Goal: Information Seeking & Learning: Learn about a topic

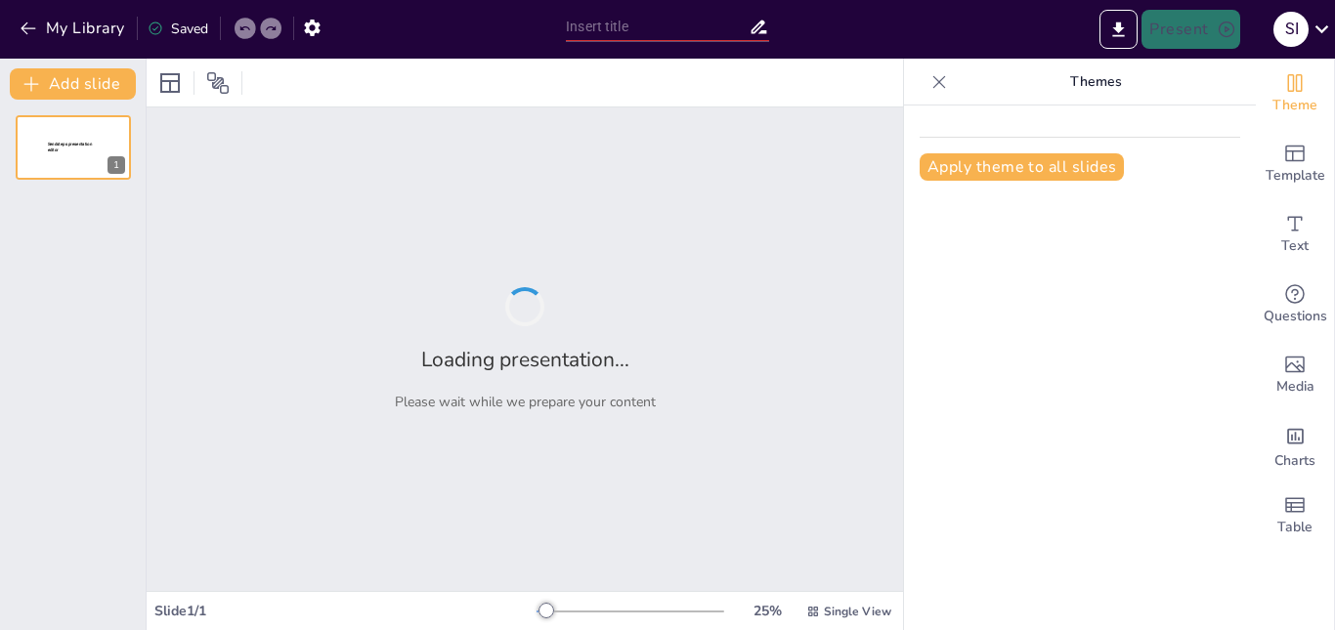
type input "EN CONTEXTO DE [MEDICAL_DATA], METODOS DIAGNOSTICOS"
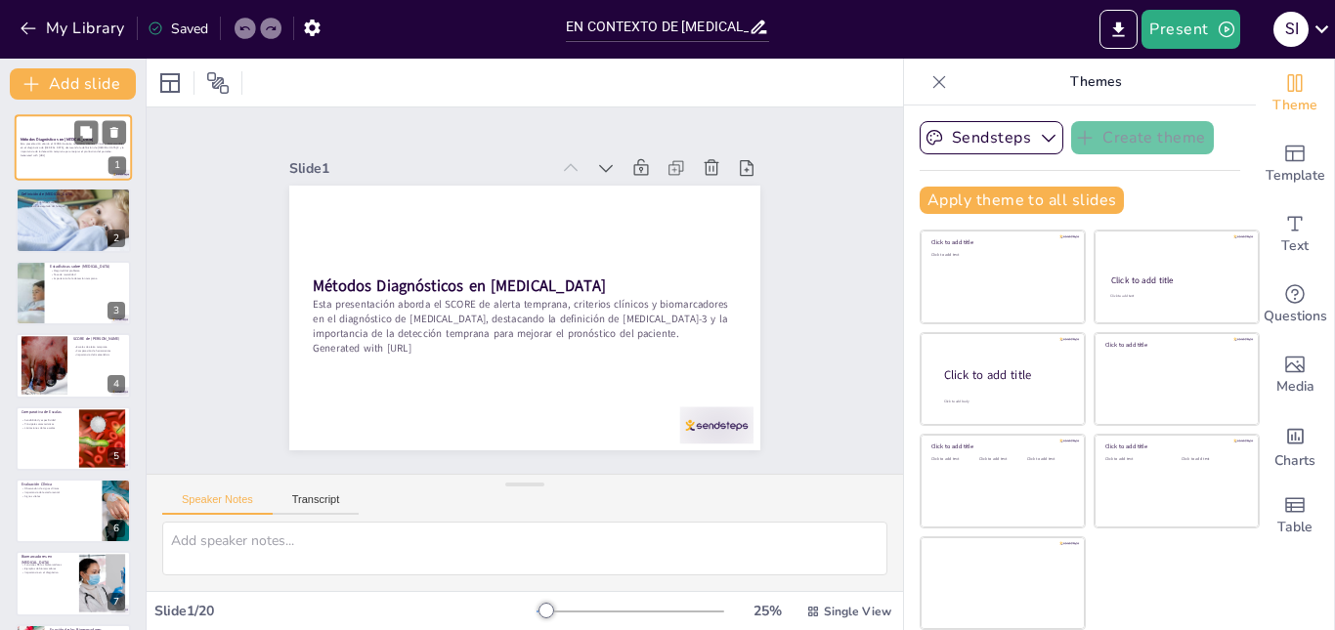
click at [72, 125] on div at bounding box center [73, 147] width 117 height 66
click at [54, 221] on div at bounding box center [73, 221] width 173 height 66
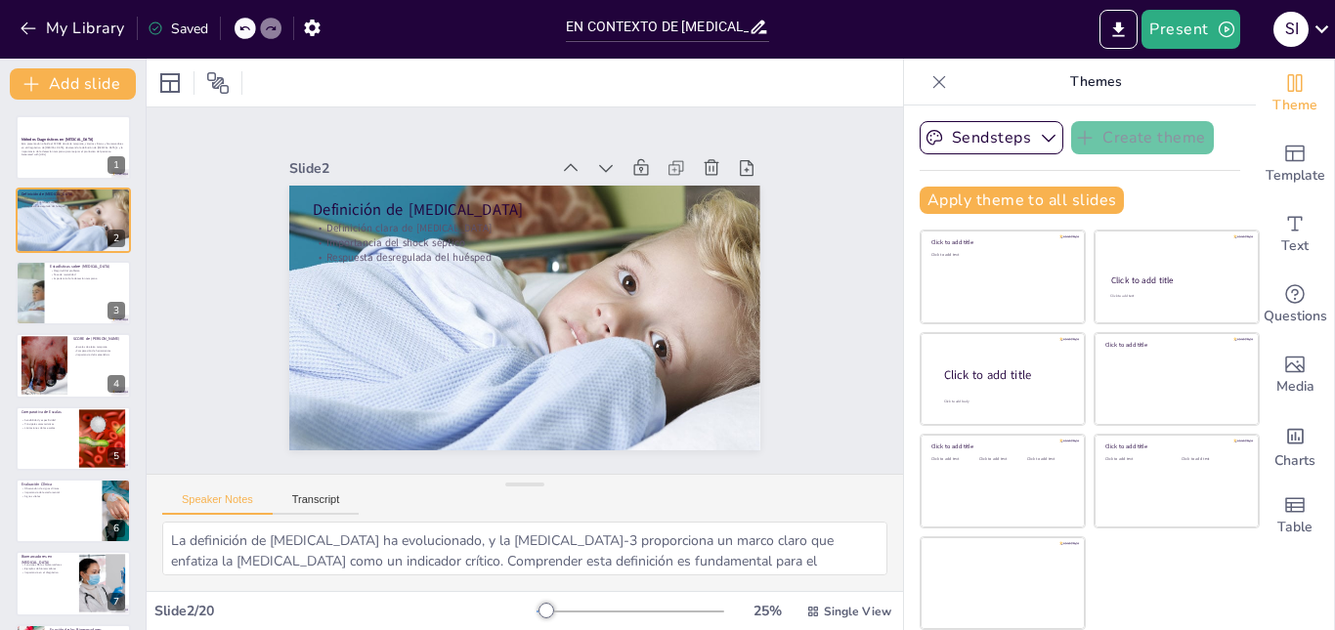
scroll to position [39, 0]
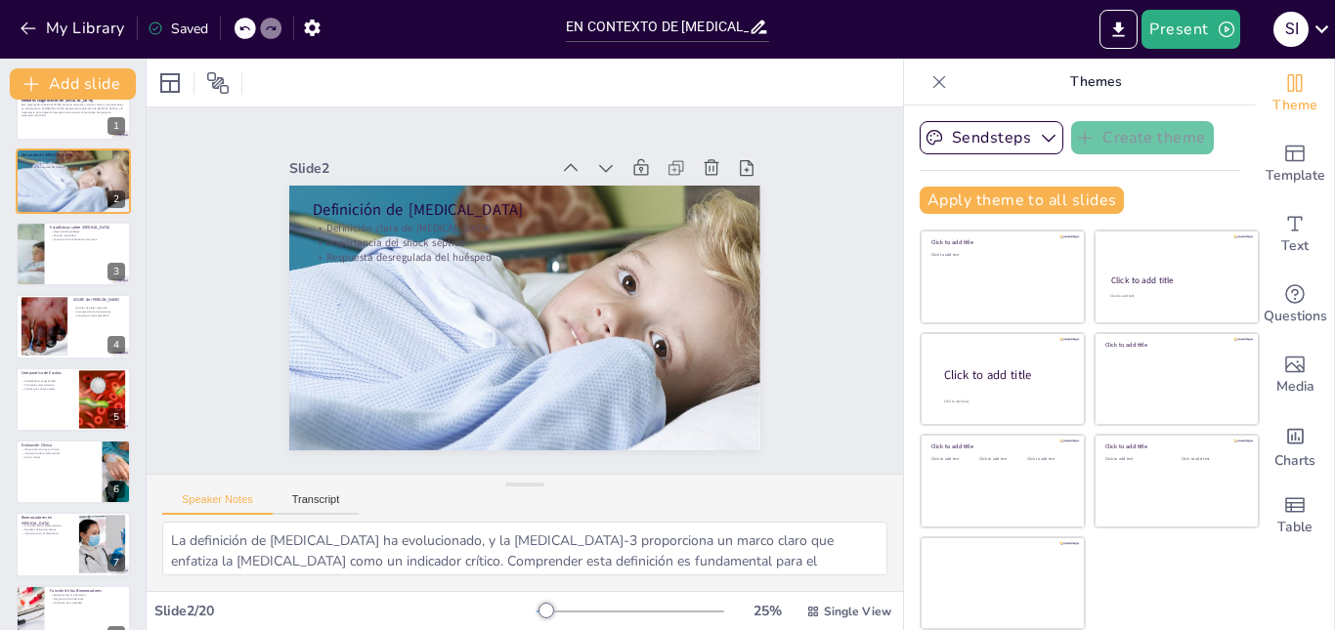
click at [42, 241] on div at bounding box center [29, 254] width 119 height 66
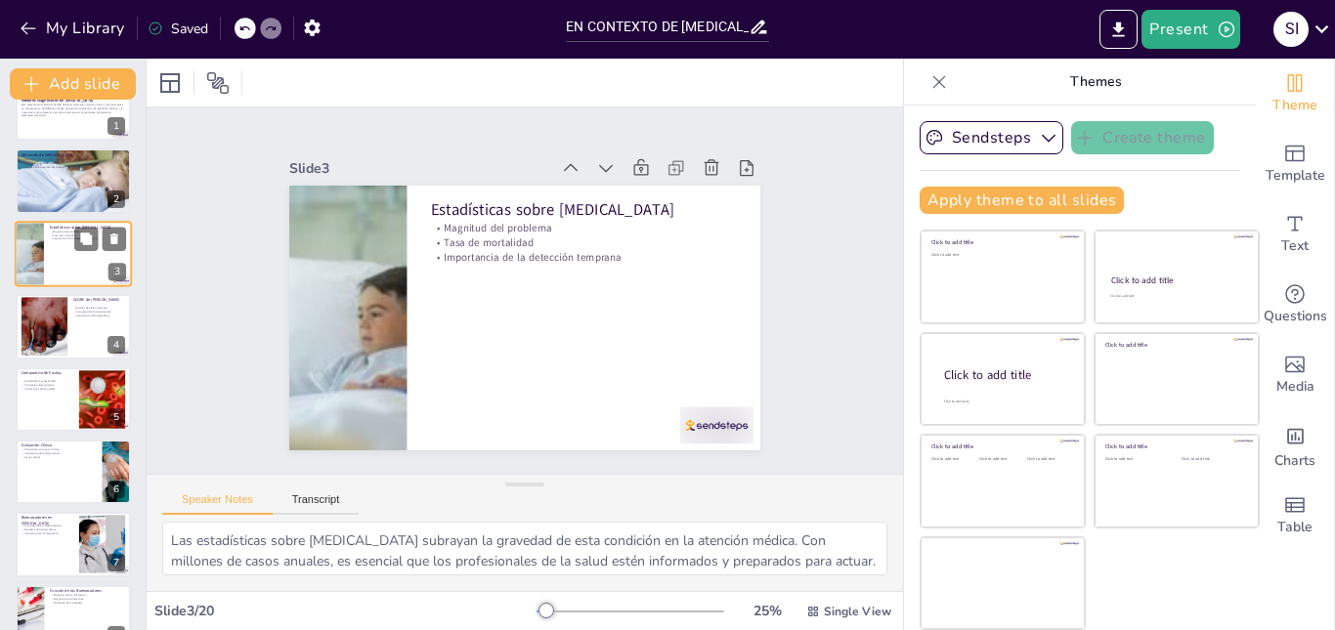
scroll to position [0, 0]
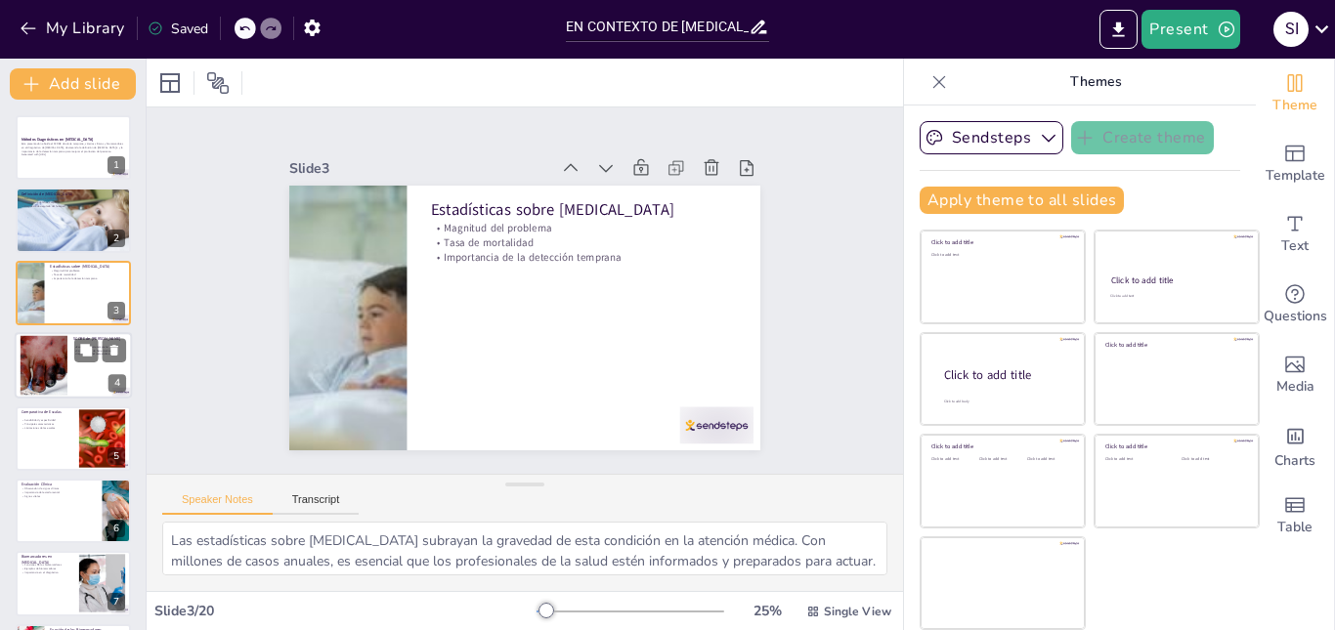
click at [52, 359] on div at bounding box center [44, 366] width 88 height 60
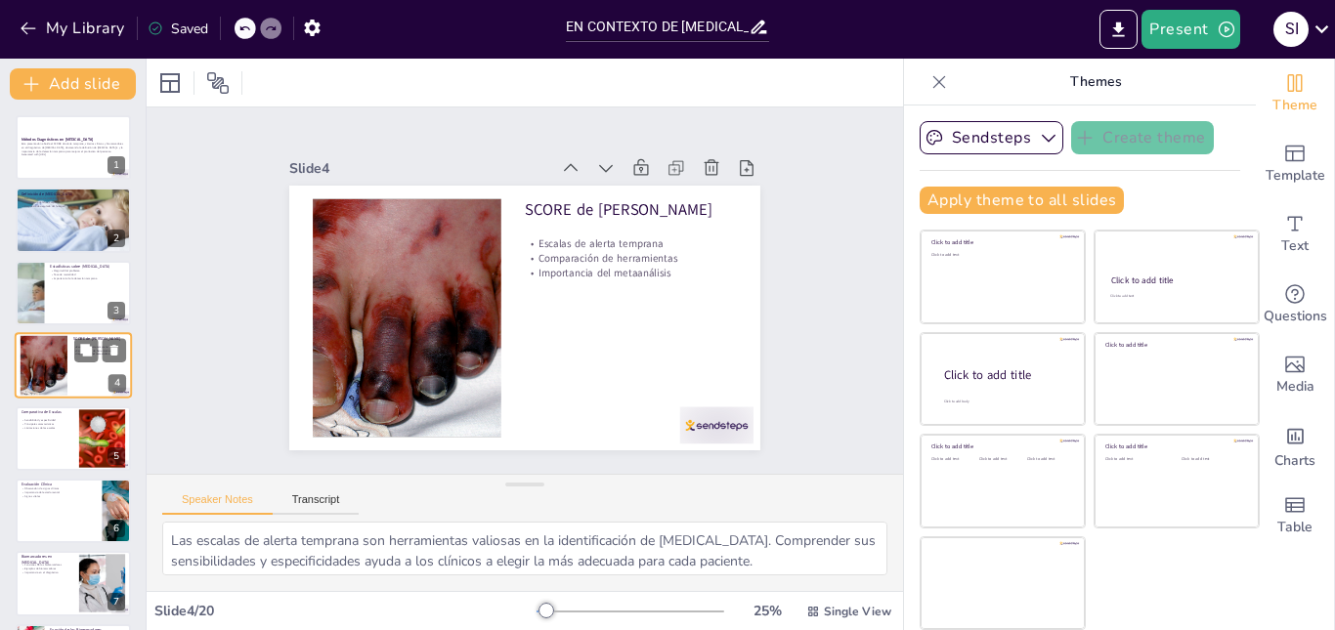
scroll to position [1, 0]
click at [51, 411] on p "Comparativa de Escalas" at bounding box center [47, 410] width 53 height 6
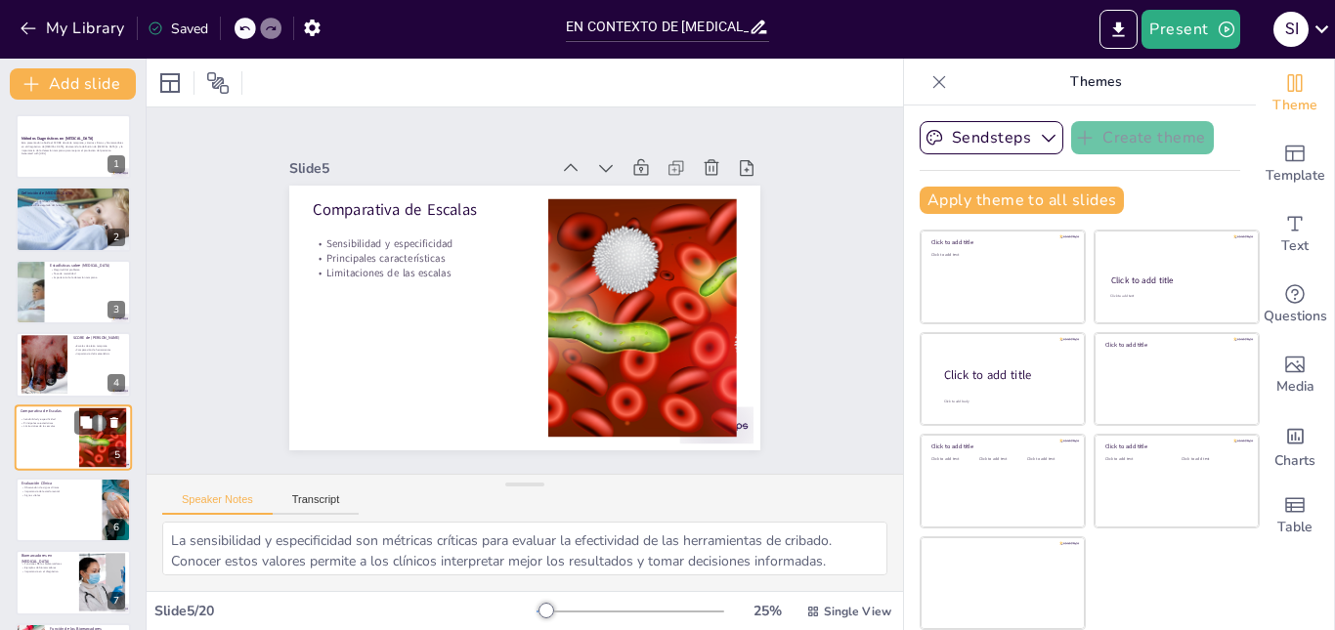
scroll to position [73, 0]
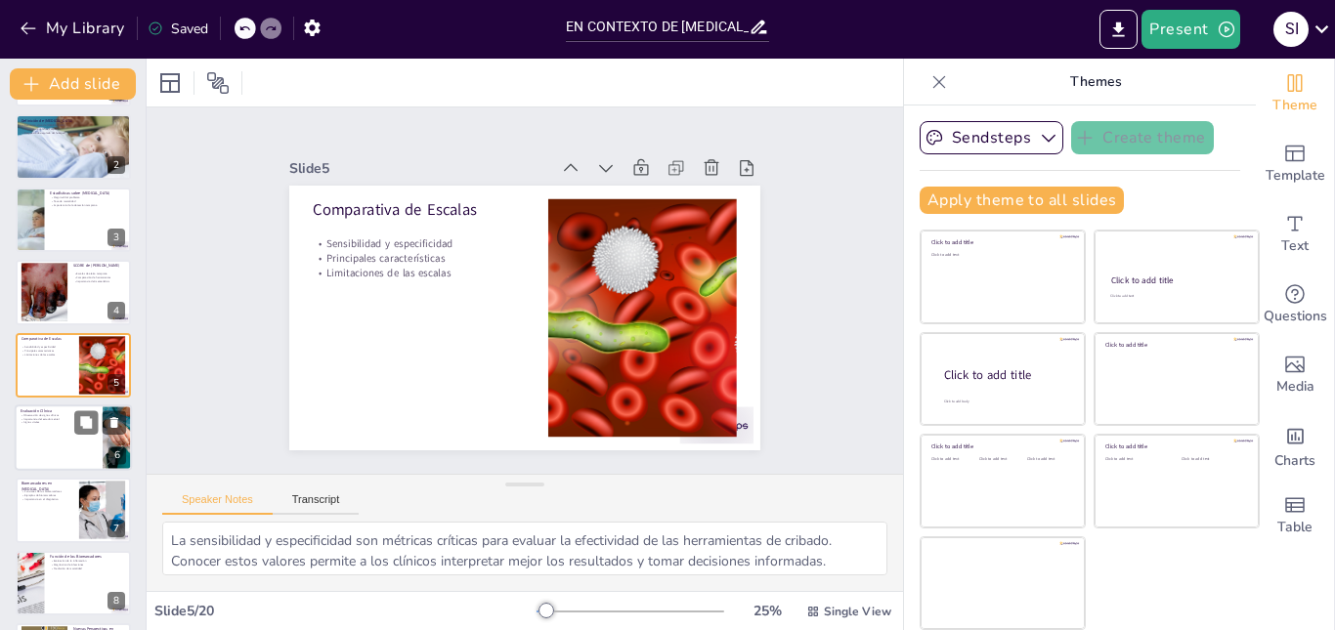
click at [48, 422] on p "Signos vitales" at bounding box center [59, 423] width 76 height 4
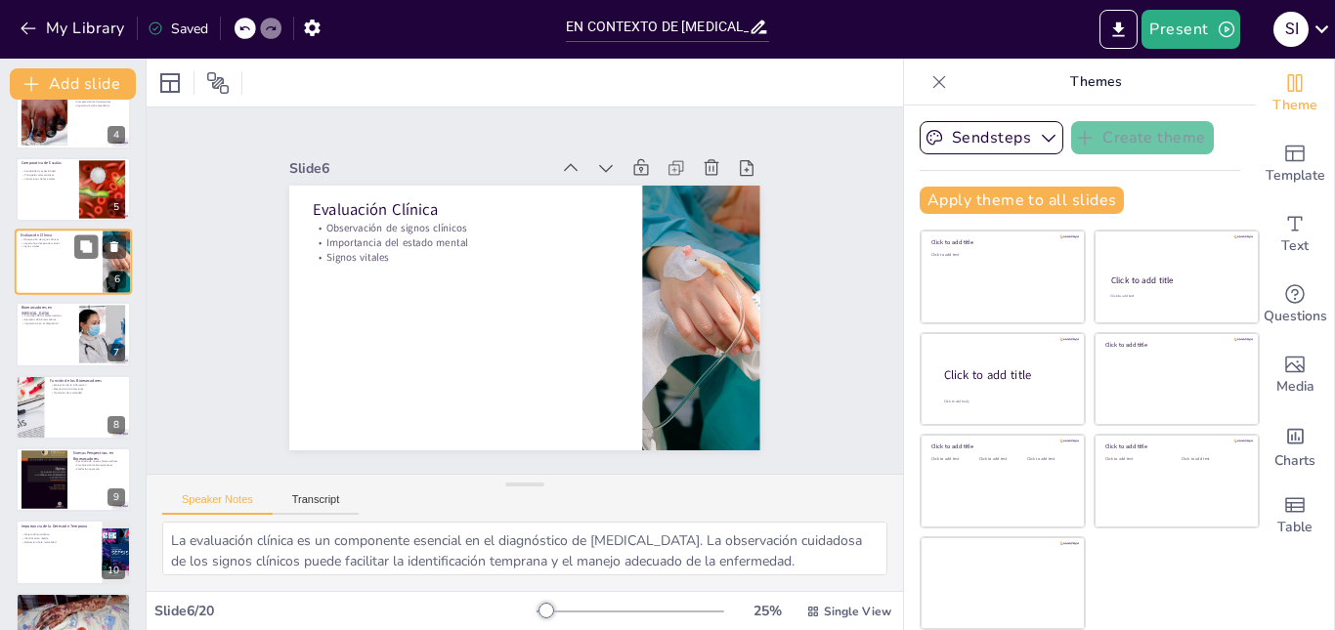
scroll to position [264, 0]
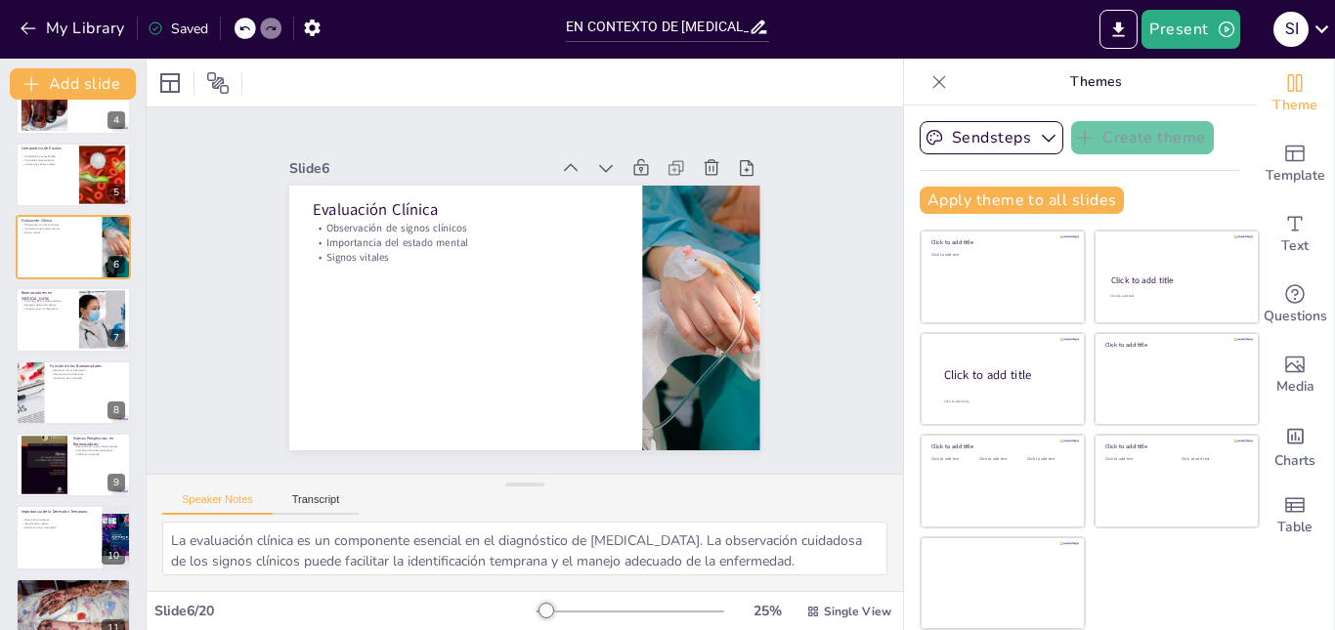
click at [618, 377] on div at bounding box center [522, 317] width 496 height 313
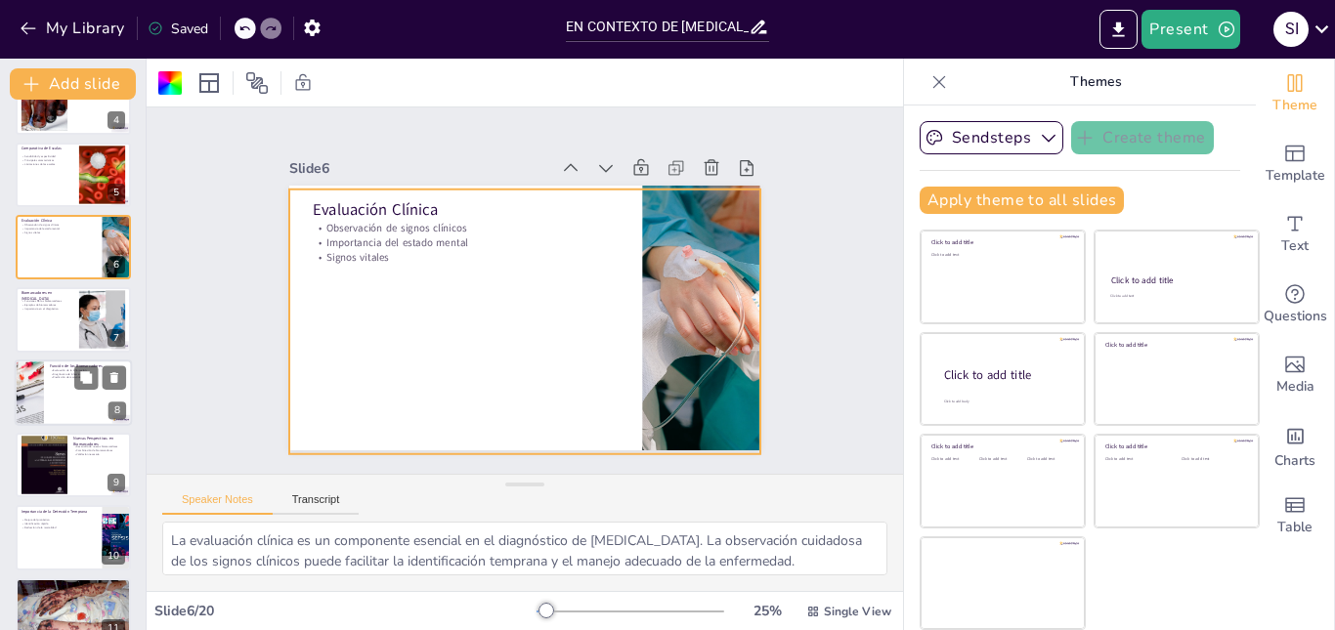
click at [60, 368] on p "Evaluación de la inflamación" at bounding box center [88, 370] width 76 height 4
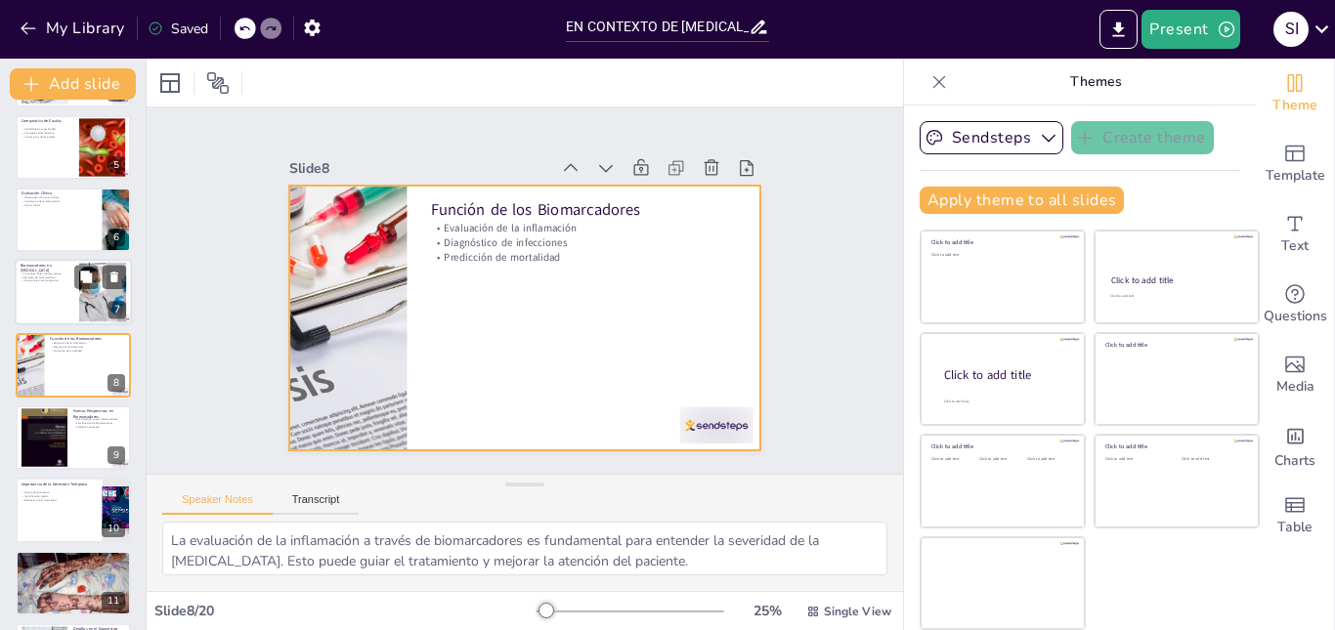
click at [55, 324] on div "Biomarcadores en [MEDICAL_DATA] Funciones de los biomarcadores Ejemplos de biom…" at bounding box center [73, 293] width 117 height 66
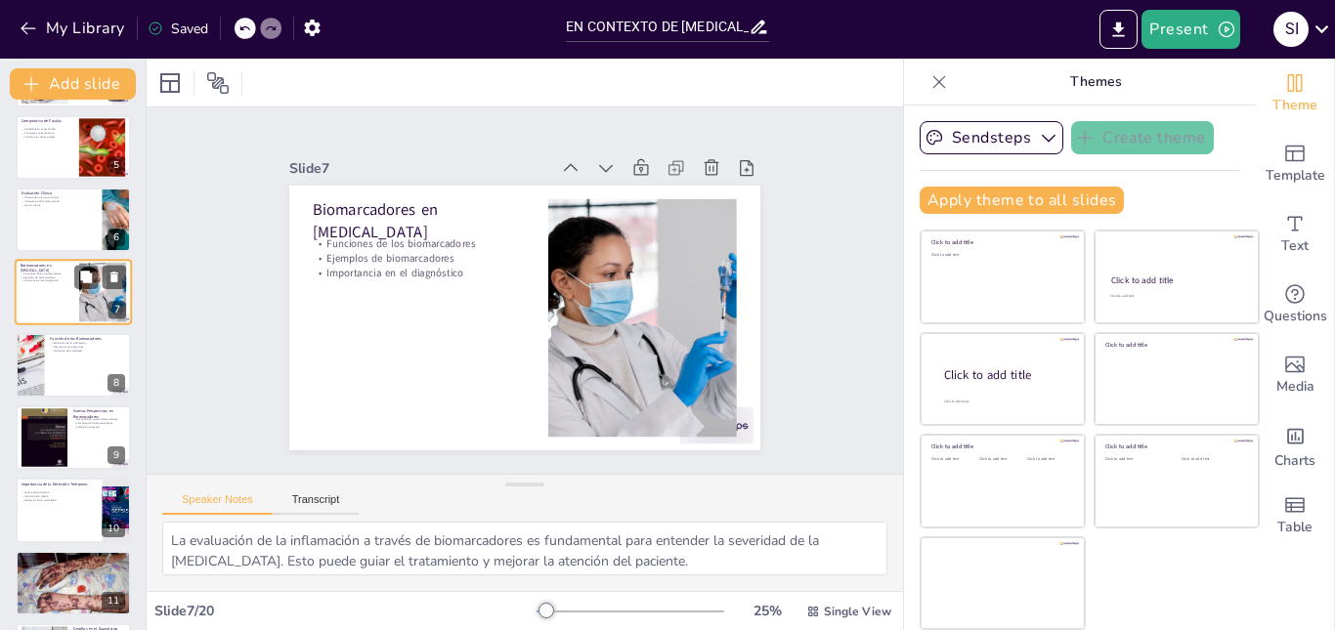
type textarea "Comprender las funciones específicas de los biomarcadores es fundamental para s…"
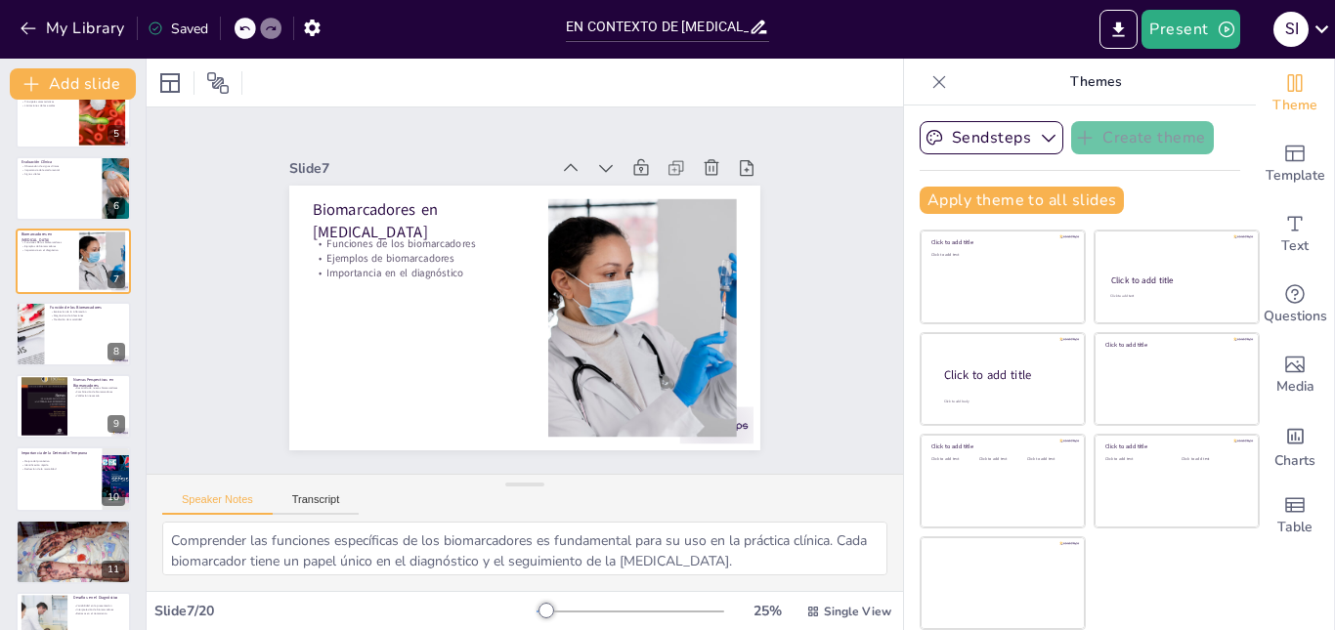
scroll to position [0, 0]
